Goal: Transaction & Acquisition: Book appointment/travel/reservation

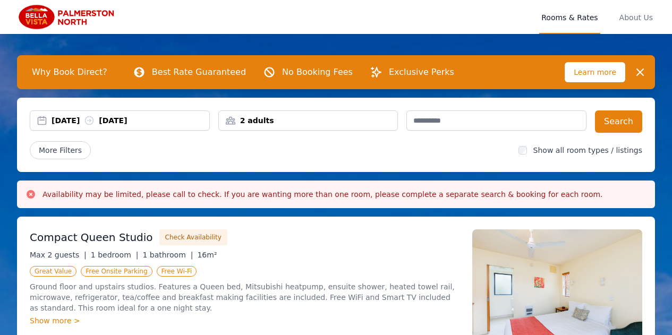
click at [95, 119] on div "[DATE] [DATE]" at bounding box center [131, 120] width 158 height 11
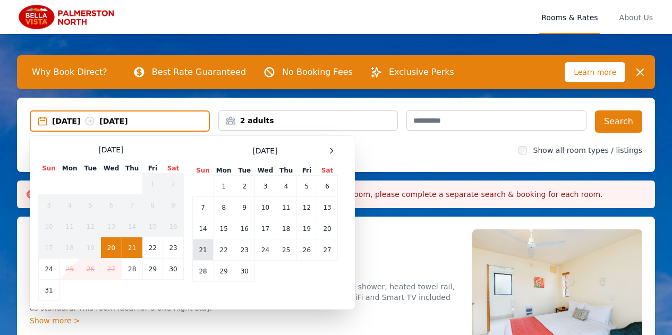
click at [202, 246] on td "21" at bounding box center [203, 250] width 21 height 21
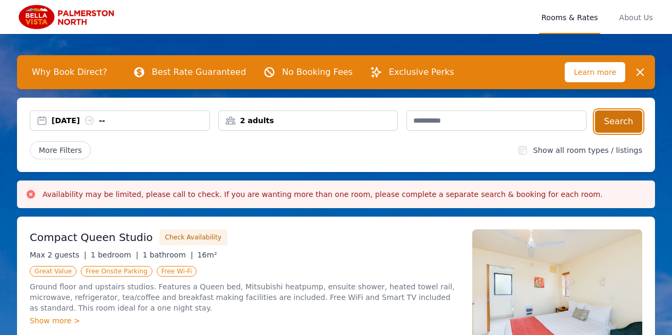
click at [621, 122] on button "Search" at bounding box center [618, 121] width 47 height 22
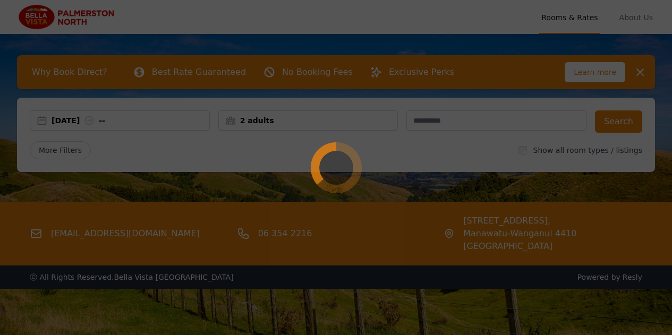
click at [607, 174] on div at bounding box center [336, 167] width 672 height 335
click at [620, 127] on div at bounding box center [336, 167] width 672 height 335
click at [646, 78] on div at bounding box center [336, 167] width 672 height 335
click at [646, 79] on div at bounding box center [336, 167] width 672 height 335
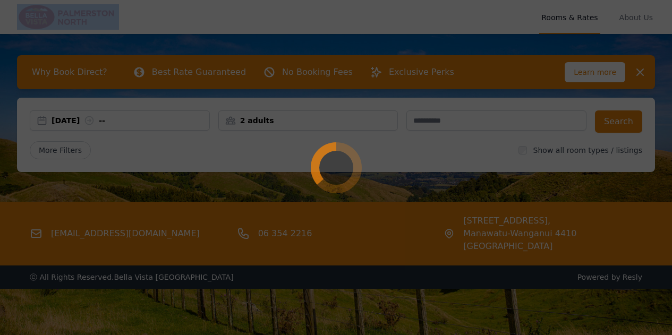
click at [646, 79] on div at bounding box center [336, 167] width 672 height 335
click at [650, 82] on div at bounding box center [336, 167] width 672 height 335
click at [127, 231] on div at bounding box center [336, 167] width 672 height 335
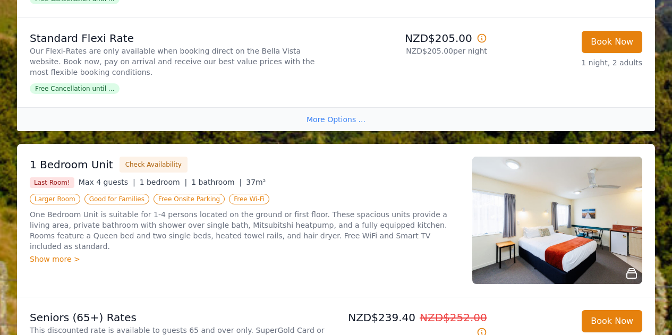
scroll to position [776, 0]
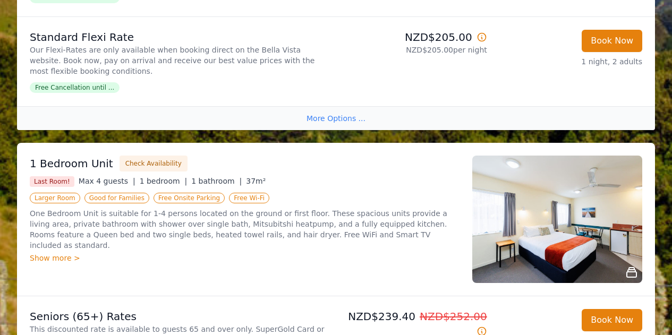
click at [548, 198] on img at bounding box center [557, 219] width 170 height 127
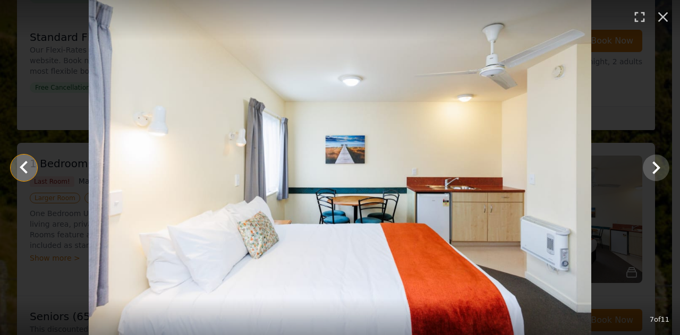
click at [31, 163] on icon "Show slide 6 of 11" at bounding box center [23, 167] width 25 height 25
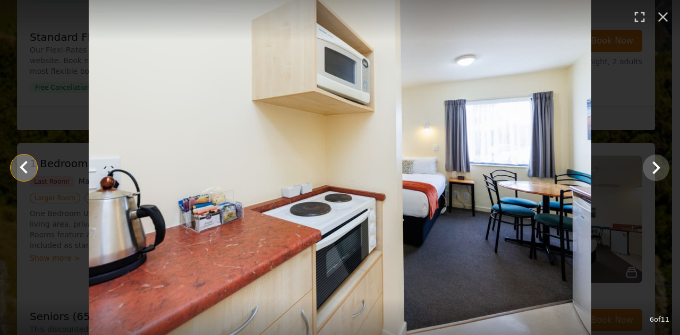
click at [27, 170] on icon "Show slide 5 of 11" at bounding box center [23, 167] width 25 height 25
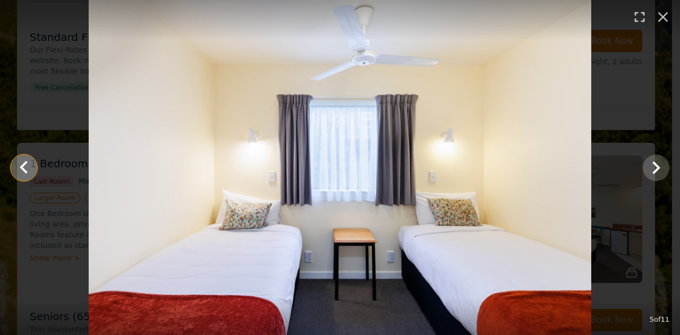
click at [26, 163] on icon "Show slide 4 of 11" at bounding box center [24, 166] width 8 height 13
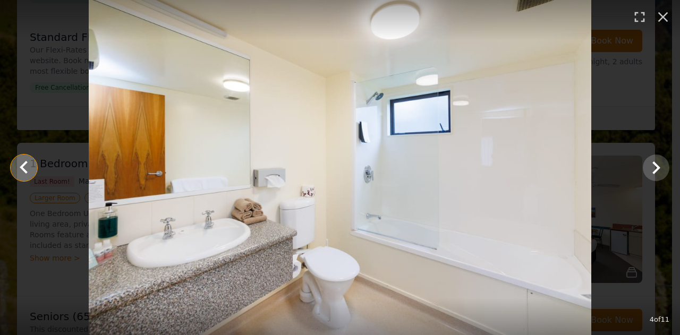
click at [29, 173] on icon "Show slide 3 of 11" at bounding box center [23, 167] width 25 height 25
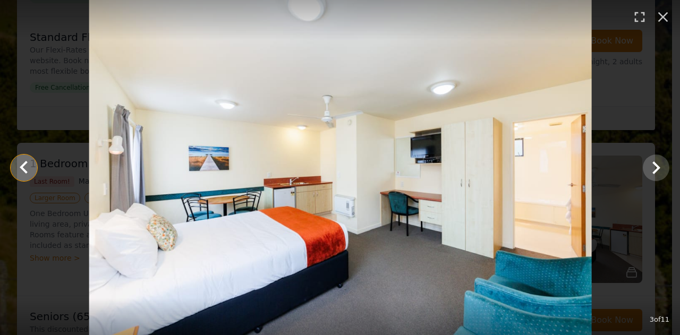
click at [29, 165] on icon "Show slide 2 of 11" at bounding box center [23, 167] width 25 height 25
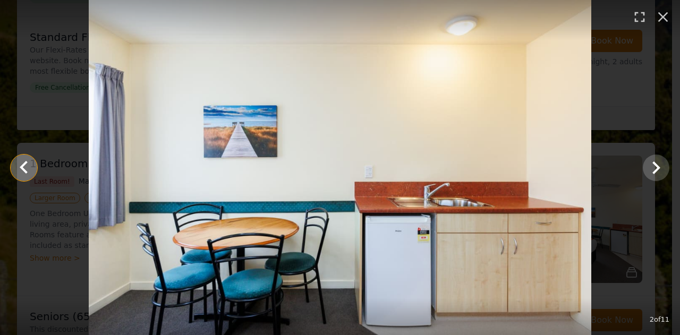
click at [25, 166] on icon "Show slide 1 of 11" at bounding box center [23, 167] width 25 height 25
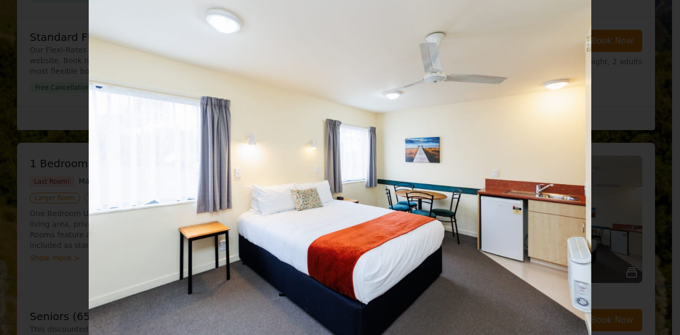
click at [59, 183] on div at bounding box center [340, 167] width 680 height 335
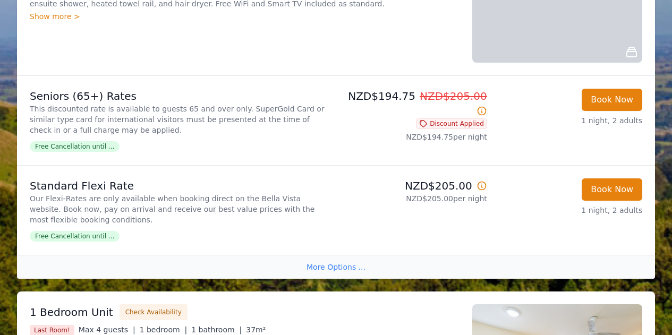
scroll to position [626, 0]
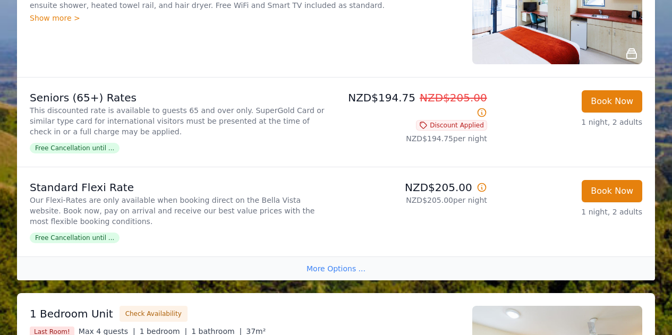
click at [191, 197] on p "Our Flexi-Rates are only available when booking direct on the Bella Vista websi…" at bounding box center [181, 211] width 302 height 32
click at [608, 186] on button "Book Now" at bounding box center [612, 191] width 61 height 22
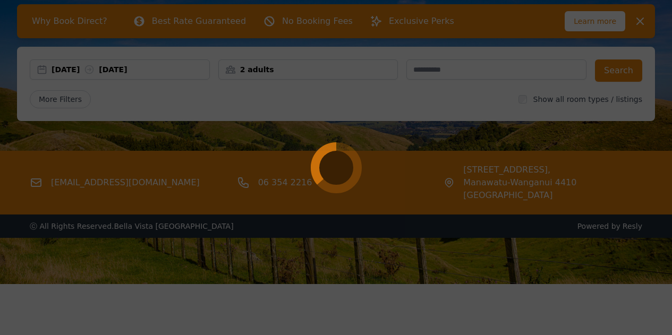
select select "**"
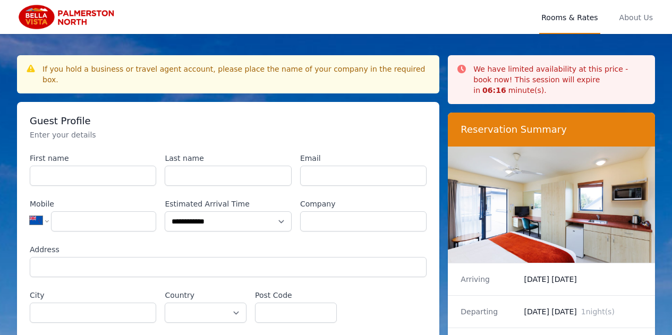
click at [591, 206] on img at bounding box center [551, 205] width 207 height 116
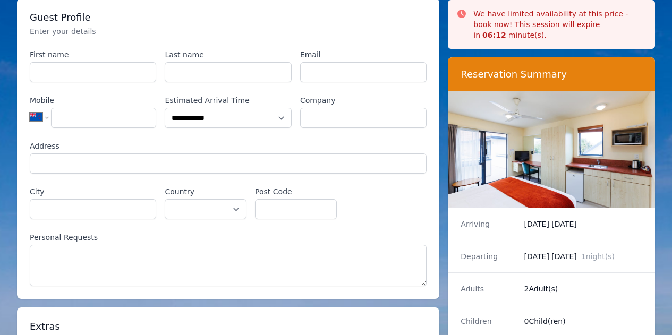
scroll to position [105, 0]
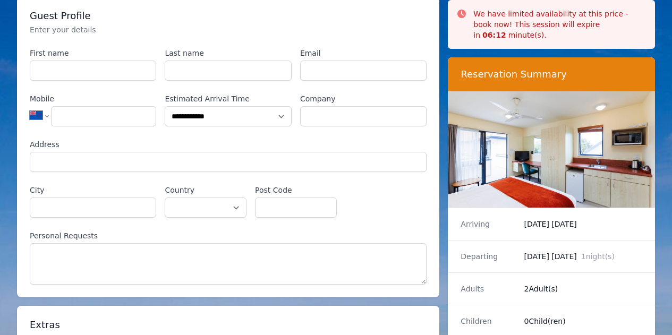
click at [602, 164] on img at bounding box center [551, 149] width 207 height 116
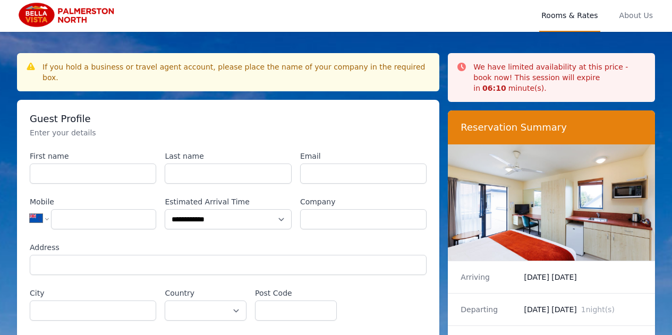
scroll to position [0, 0]
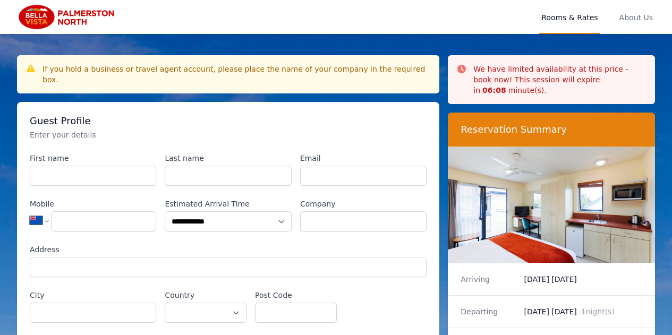
scroll to position [51, 0]
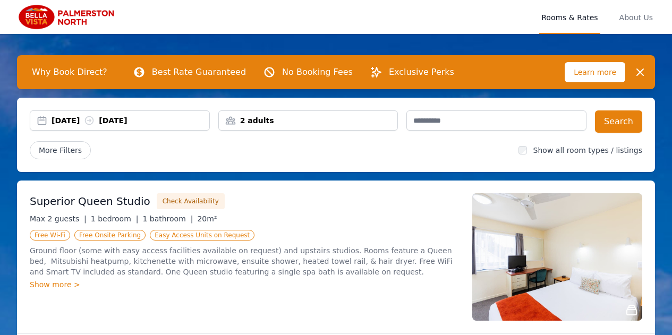
click at [133, 303] on div "Superior Queen Studio Check Availability Max 2 guests | 1 bedroom | 1 bathroom …" at bounding box center [245, 256] width 430 height 127
click at [192, 287] on div "Show more >" at bounding box center [245, 284] width 430 height 11
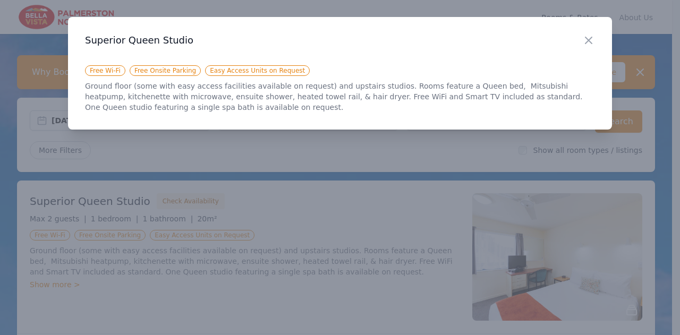
click at [382, 296] on div at bounding box center [340, 167] width 680 height 335
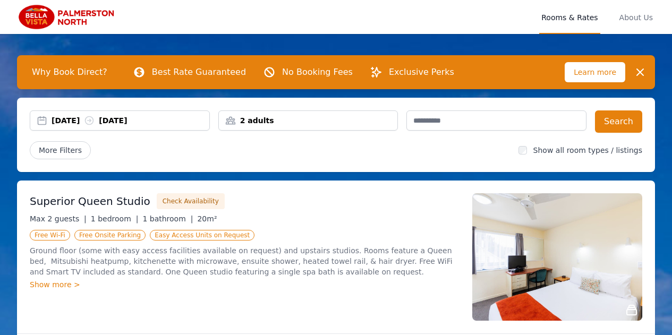
click at [54, 287] on div "Show more >" at bounding box center [245, 284] width 430 height 11
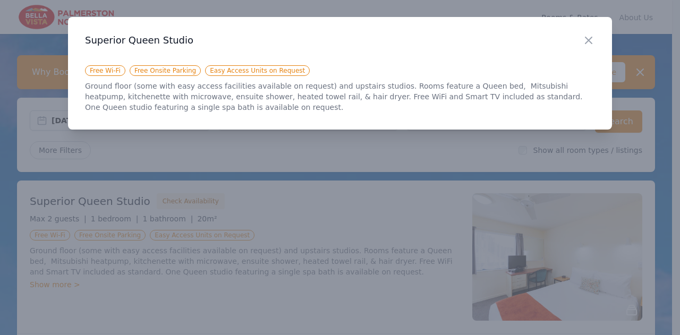
click at [526, 246] on div at bounding box center [340, 167] width 680 height 335
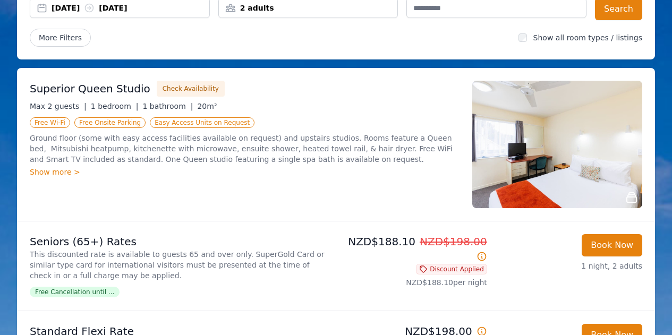
scroll to position [113, 0]
click at [579, 175] on img at bounding box center [557, 144] width 170 height 127
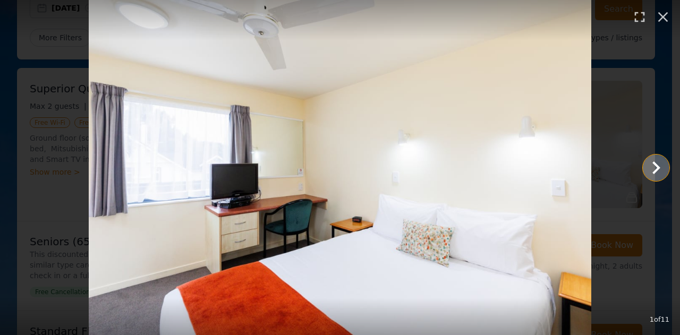
click at [655, 178] on icon "Show slide 2 of 11" at bounding box center [655, 167] width 25 height 25
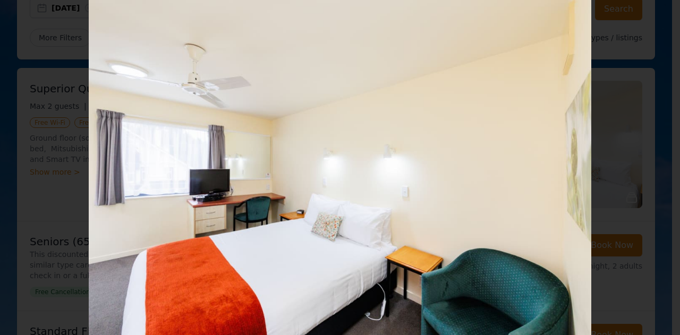
click at [620, 177] on div at bounding box center [340, 167] width 680 height 335
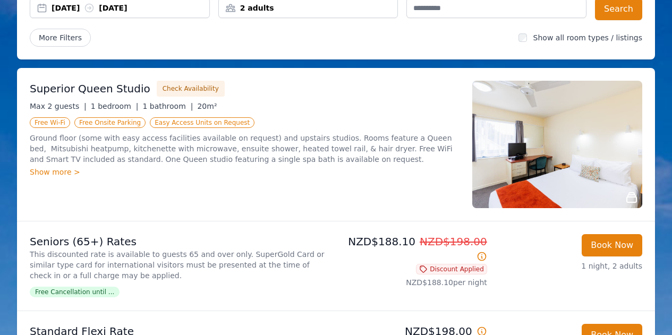
click at [590, 181] on img at bounding box center [557, 144] width 170 height 127
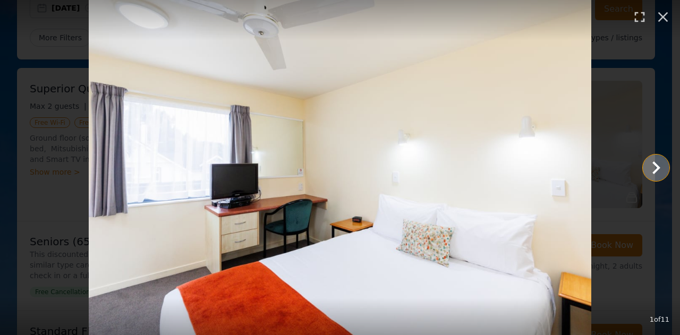
click at [658, 168] on icon "Show slide 2 of 11" at bounding box center [656, 167] width 8 height 13
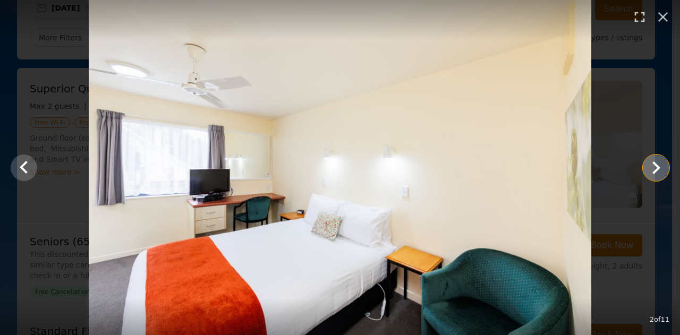
click at [657, 172] on icon "Show slide 3 of 11" at bounding box center [655, 167] width 25 height 25
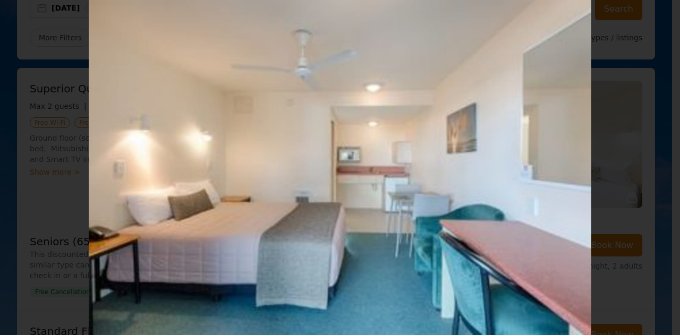
click at [626, 161] on div at bounding box center [340, 167] width 680 height 335
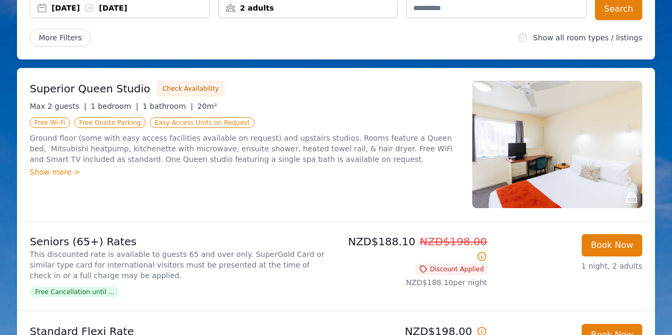
click at [607, 166] on img at bounding box center [557, 144] width 170 height 127
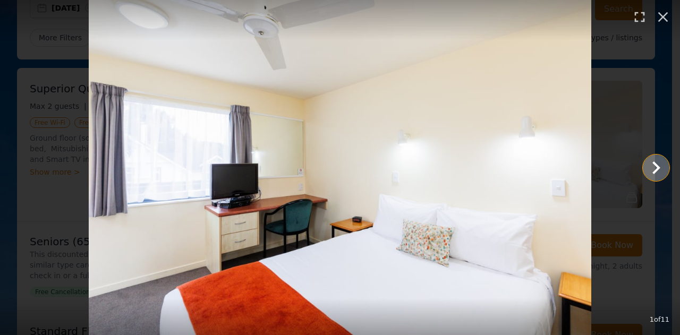
click at [653, 173] on icon "Show slide 2 of 11" at bounding box center [656, 167] width 8 height 13
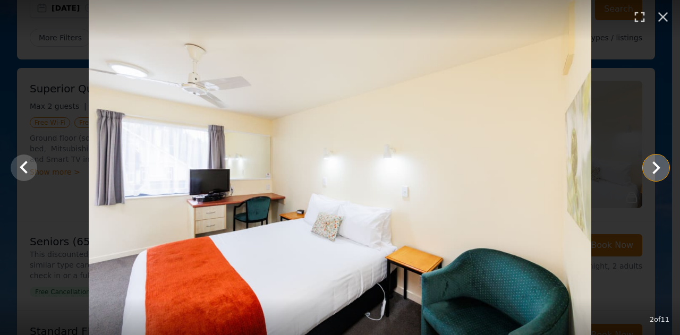
click at [655, 169] on icon "Show slide 3 of 11" at bounding box center [656, 167] width 8 height 13
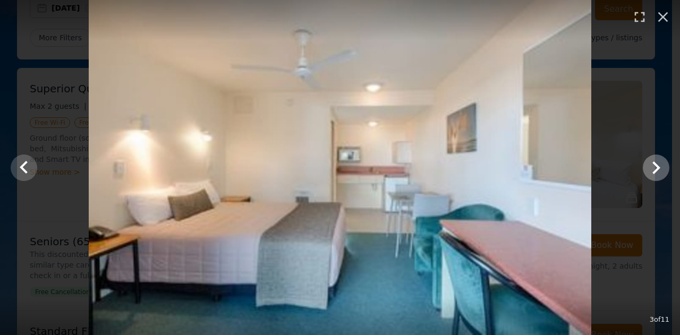
click at [658, 173] on icon "Show slide 4 of 11" at bounding box center [655, 167] width 25 height 25
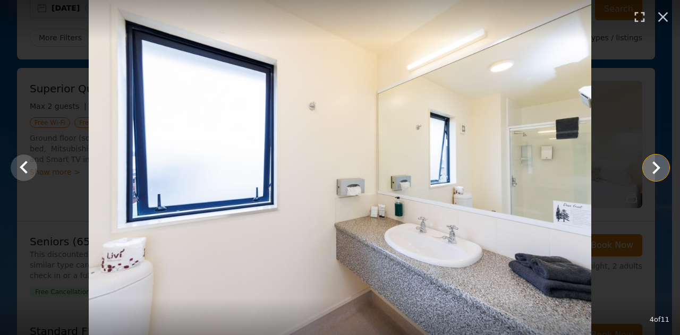
click at [653, 168] on icon "Show slide 5 of 11" at bounding box center [655, 167] width 25 height 25
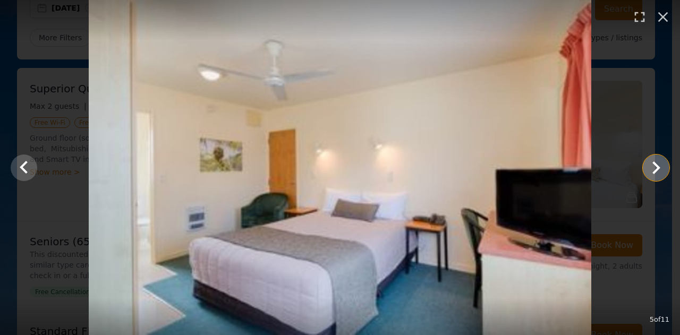
click at [653, 169] on icon "Show slide 6 of 11" at bounding box center [655, 167] width 25 height 25
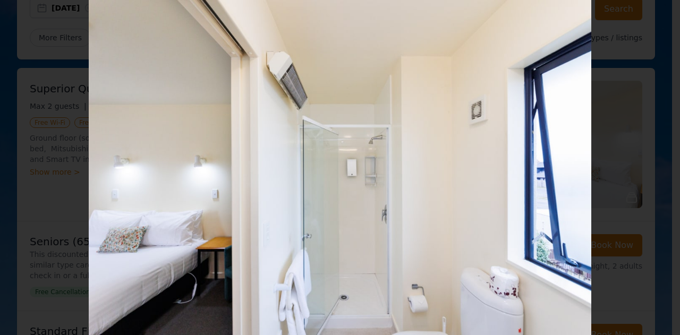
click at [654, 177] on icon "Show slide 7 of 11" at bounding box center [655, 167] width 25 height 25
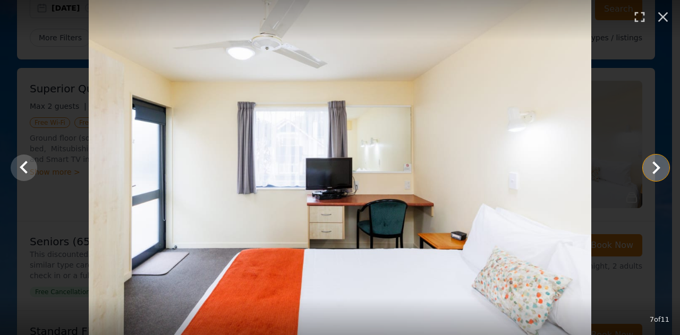
click at [654, 169] on icon "Show slide 8 of 11" at bounding box center [655, 167] width 25 height 25
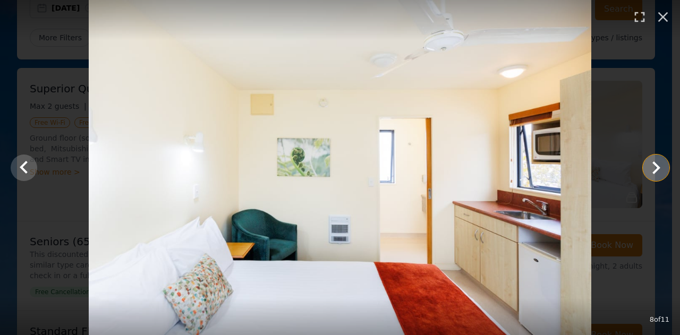
click at [653, 169] on icon "Show slide 9 of 11" at bounding box center [655, 167] width 25 height 25
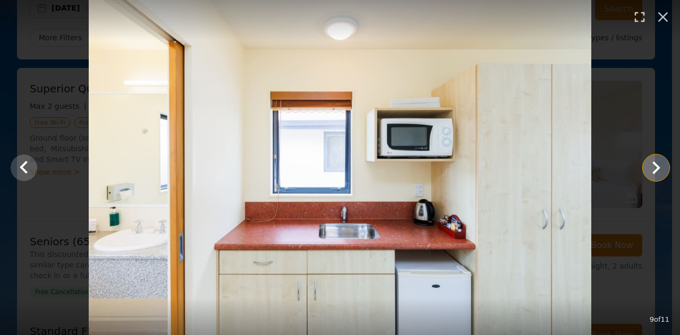
click at [657, 169] on icon "Show slide 10 of 11" at bounding box center [656, 167] width 8 height 13
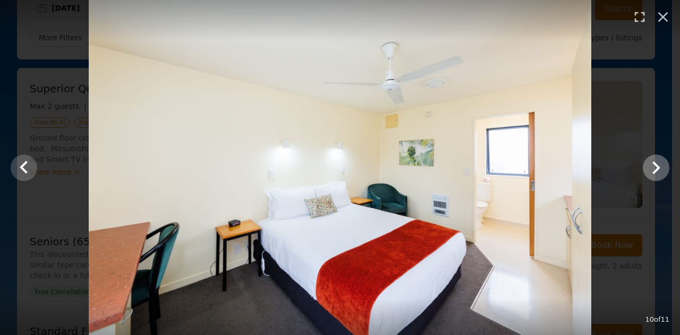
click at [653, 169] on icon "Show slide 11 of 11" at bounding box center [655, 167] width 25 height 25
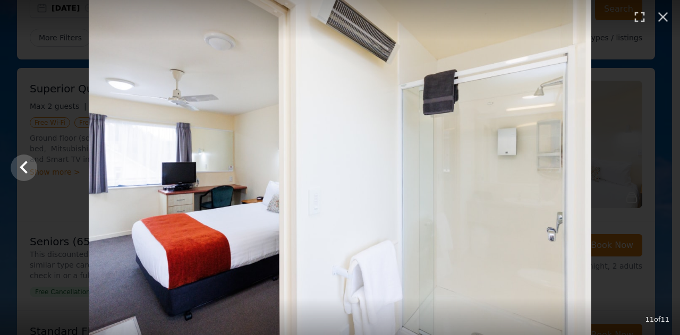
click at [642, 183] on div at bounding box center [340, 167] width 680 height 335
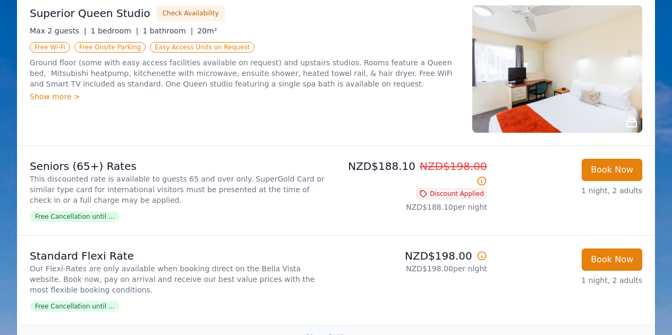
scroll to position [192, 0]
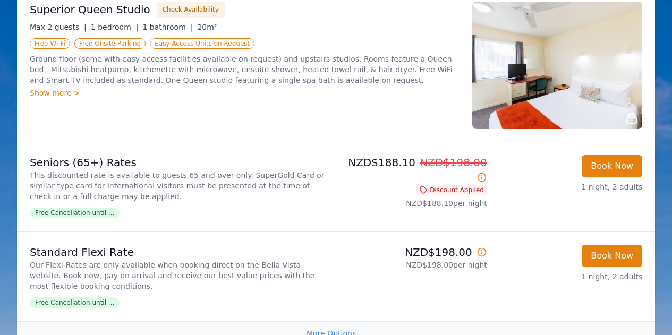
click at [560, 79] on img at bounding box center [557, 65] width 170 height 127
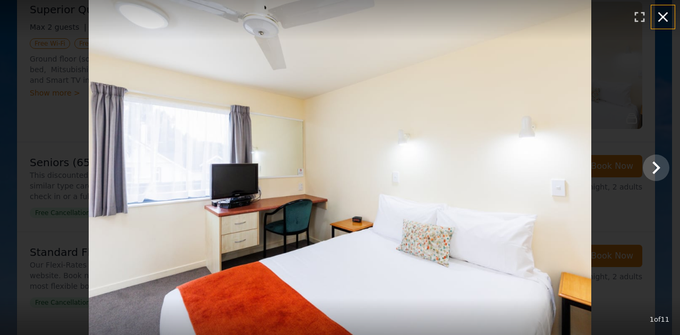
click at [662, 26] on button "button" at bounding box center [662, 16] width 23 height 23
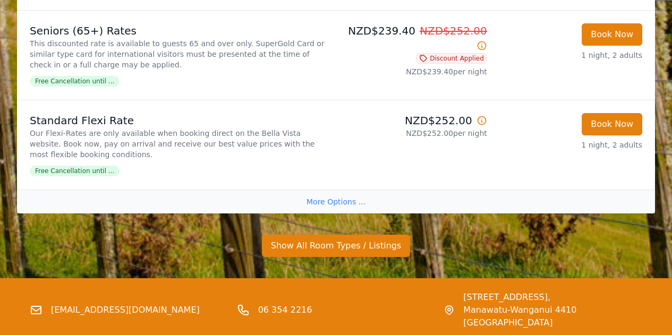
scroll to position [1111, 0]
